Goal: Task Accomplishment & Management: Use online tool/utility

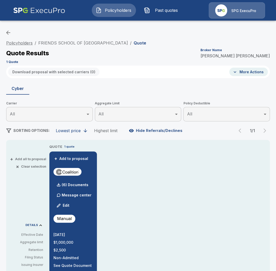
click at [20, 45] on link "Policyholders" at bounding box center [19, 42] width 26 height 5
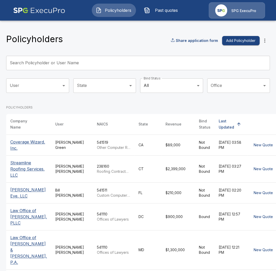
click at [48, 63] on input "Search Policyholder or User Name" at bounding box center [135, 63] width 258 height 14
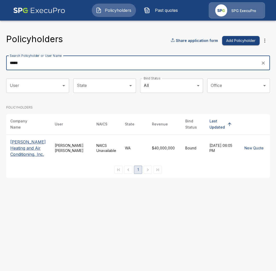
type input "*****"
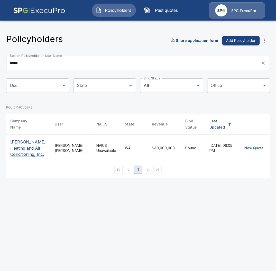
click at [15, 151] on p "[PERSON_NAME] Heating and Air Conditioning, Inc." at bounding box center [28, 148] width 36 height 18
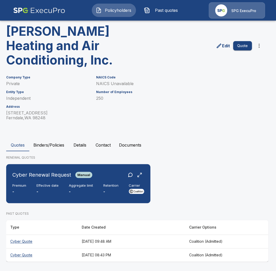
scroll to position [30, 0]
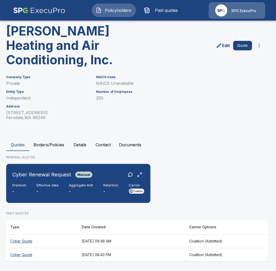
click at [159, 100] on p "250" at bounding box center [160, 97] width 129 height 5
click at [260, 43] on icon "more" at bounding box center [259, 45] width 6 height 6
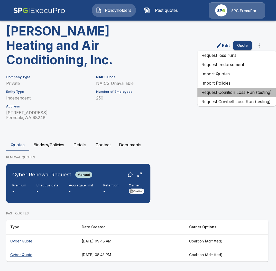
click at [240, 94] on li "Request Coalition Loss Run (testing)" at bounding box center [236, 92] width 78 height 9
